Goal: Share content

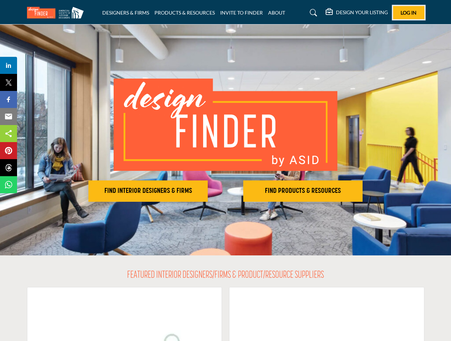
click at [409, 12] on span "Log In" at bounding box center [409, 13] width 16 height 6
click at [148, 191] on h2 "FIND INTERIOR DESIGNERS & FIRMS" at bounding box center [148, 191] width 115 height 9
click at [303, 191] on h2 "FIND PRODUCTS & RESOURCES" at bounding box center [302, 191] width 115 height 9
click at [9, 65] on span "Share" at bounding box center [12, 65] width 20 height 9
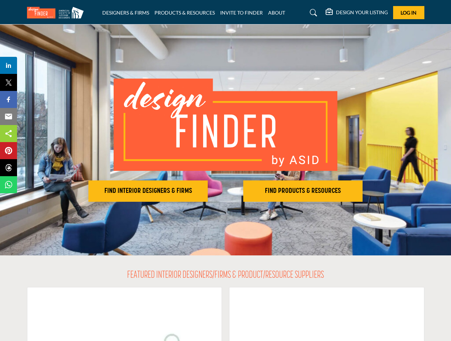
click at [9, 82] on span "Tweet" at bounding box center [12, 82] width 20 height 9
click at [9, 99] on span "Share" at bounding box center [12, 99] width 20 height 9
click at [9, 117] on span "Email" at bounding box center [12, 116] width 20 height 9
click at [9, 134] on span "Share" at bounding box center [12, 133] width 20 height 9
